Goal: Task Accomplishment & Management: Manage account settings

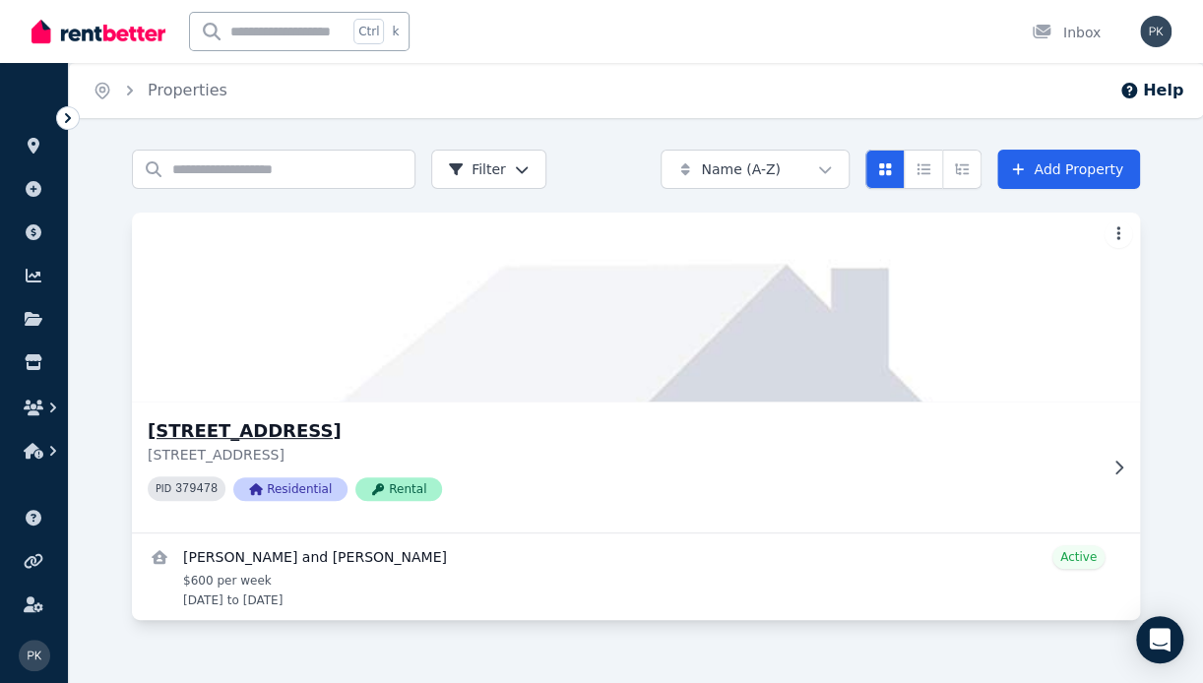
click at [359, 431] on h3 "[STREET_ADDRESS]" at bounding box center [622, 431] width 949 height 28
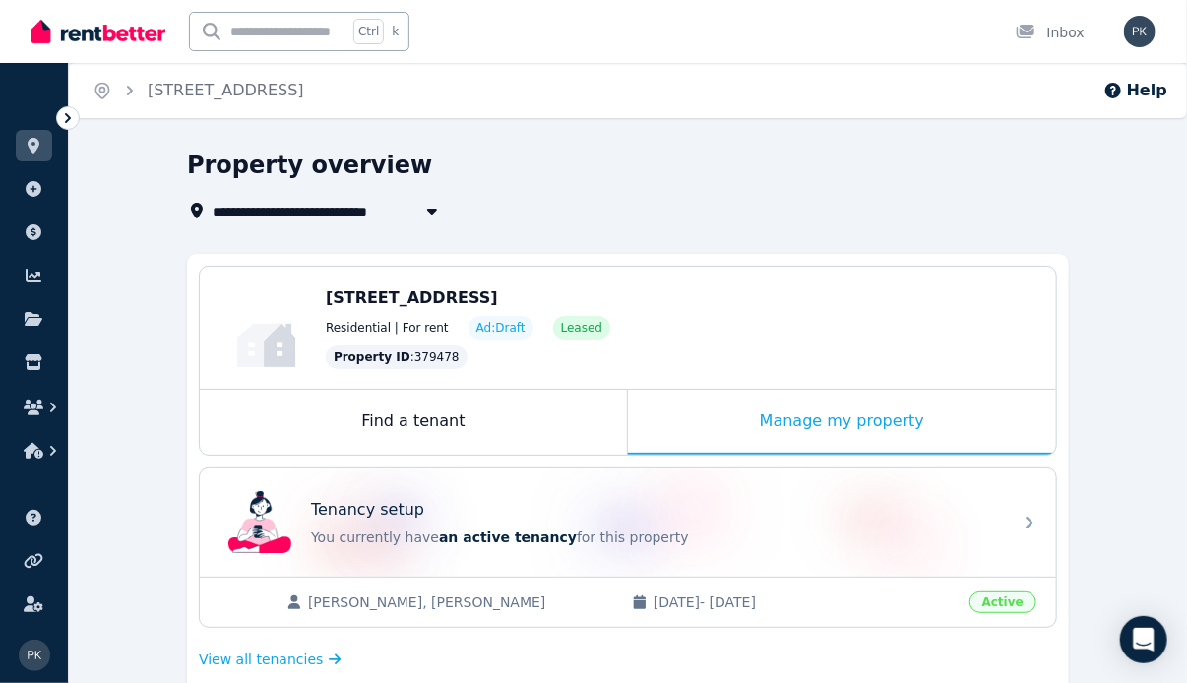
click at [447, 299] on span "[STREET_ADDRESS]" at bounding box center [412, 297] width 172 height 19
click at [813, 397] on div "Manage my property" at bounding box center [842, 422] width 428 height 65
click at [878, 421] on div "Manage my property" at bounding box center [842, 422] width 428 height 65
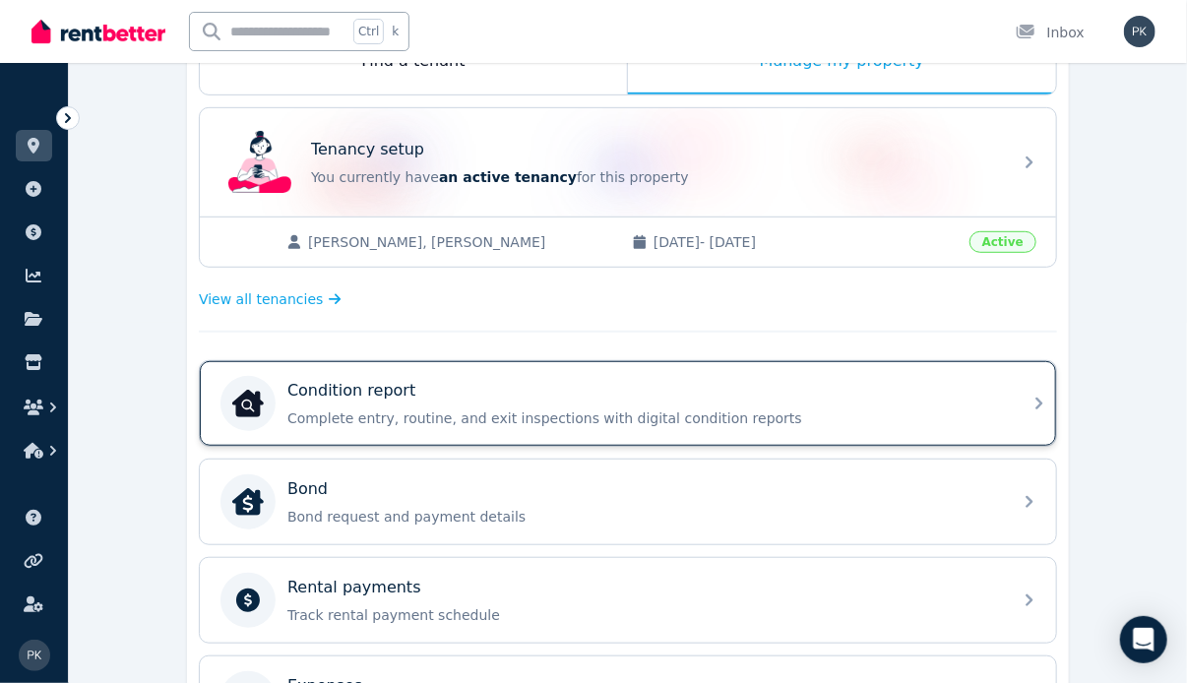
click at [604, 412] on p "Complete entry, routine, and exit inspections with digital condition reports" at bounding box center [643, 418] width 712 height 20
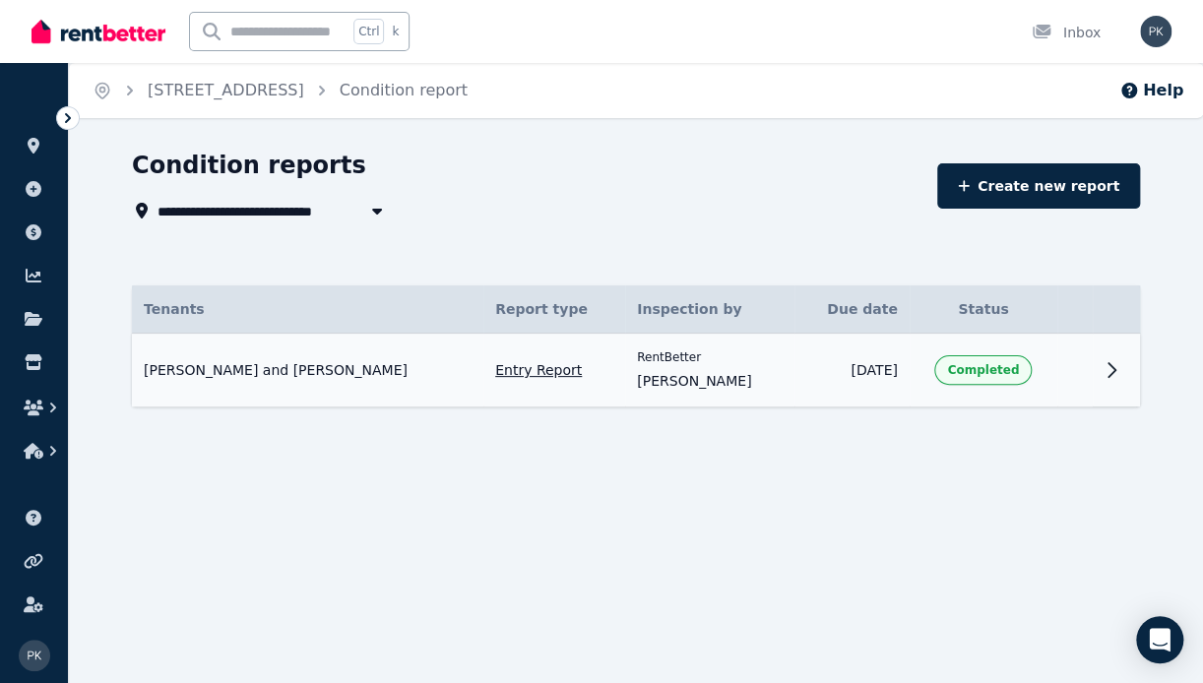
click at [1054, 378] on td "Completed" at bounding box center [983, 371] width 148 height 74
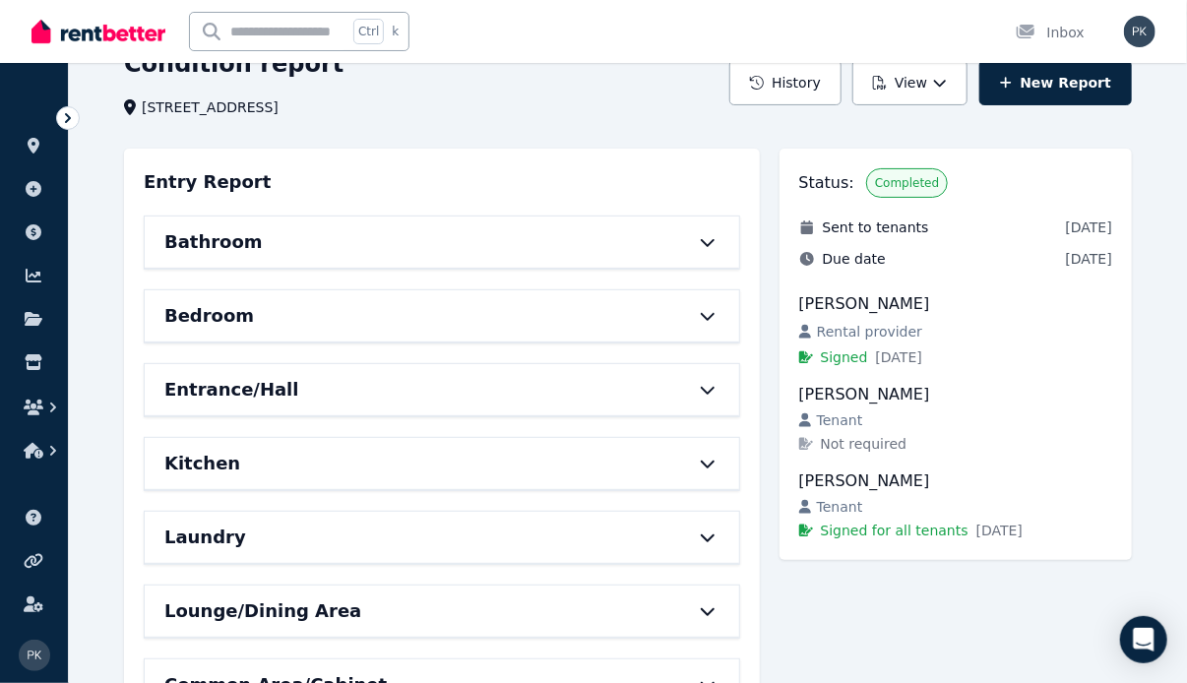
scroll to position [198, 0]
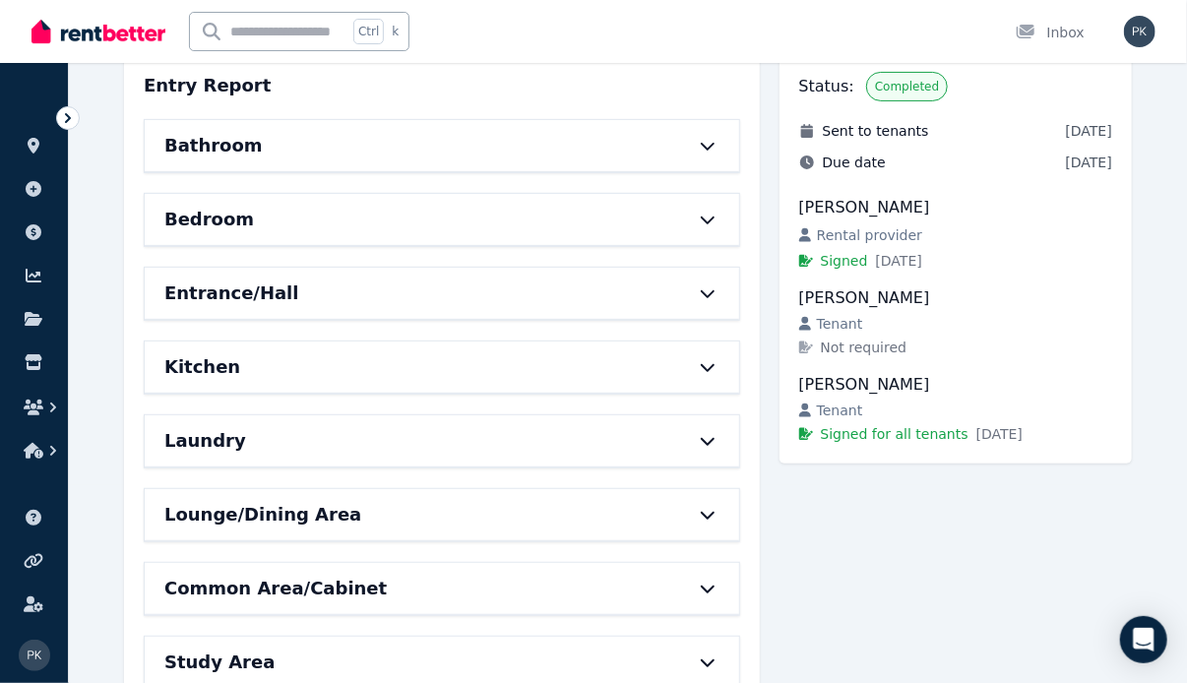
click at [681, 153] on div "Bathroom" at bounding box center [442, 145] width 594 height 51
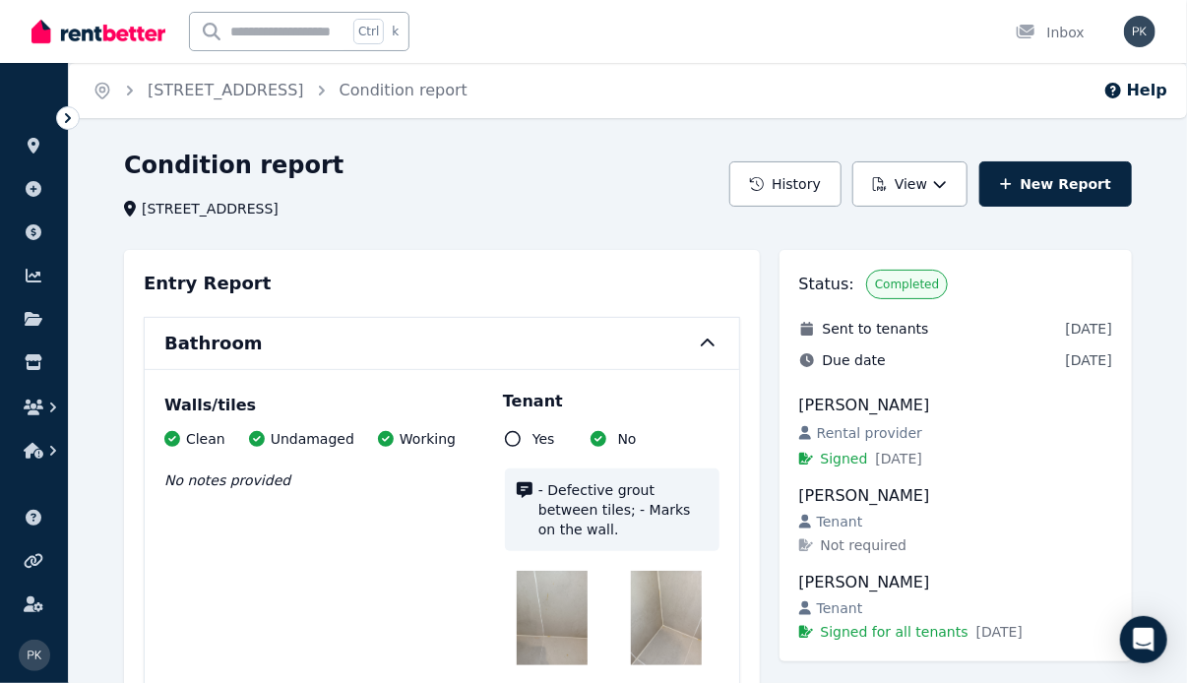
scroll to position [0, 0]
